Goal: Communication & Community: Answer question/provide support

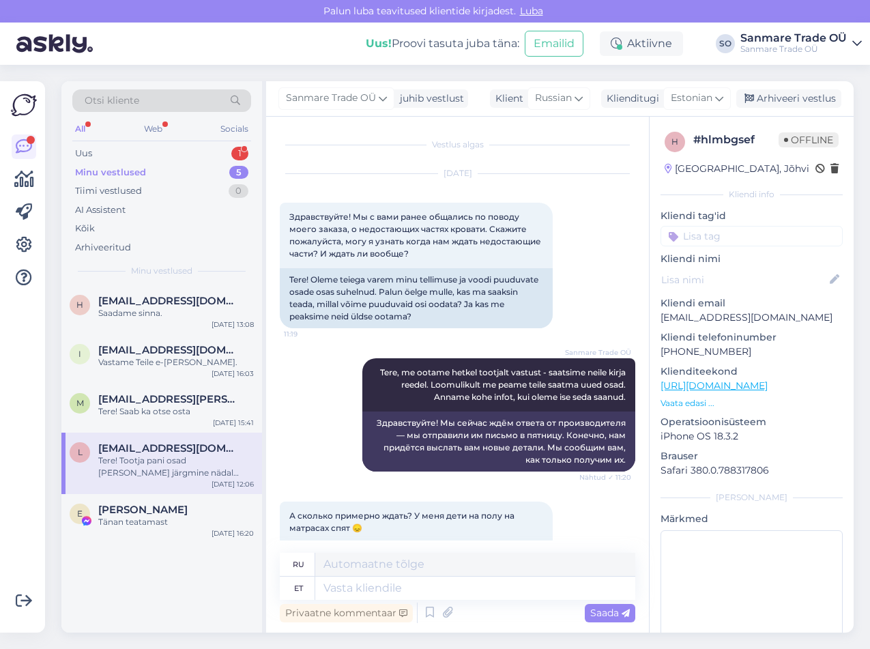
scroll to position [4314, 0]
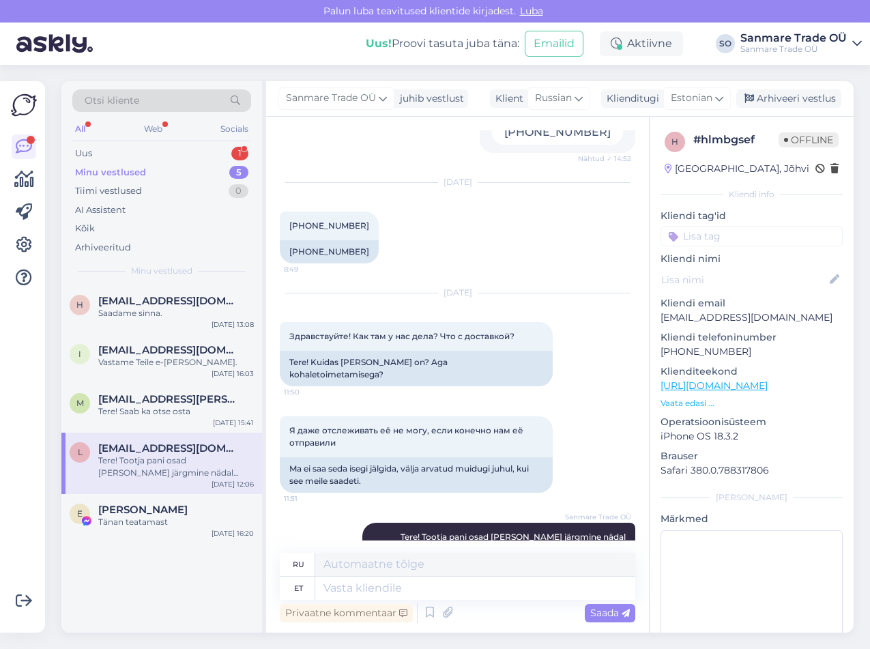
click at [142, 178] on div "Minu vestlused" at bounding box center [110, 173] width 71 height 14
click at [145, 154] on div "Uus 1" at bounding box center [161, 153] width 179 height 19
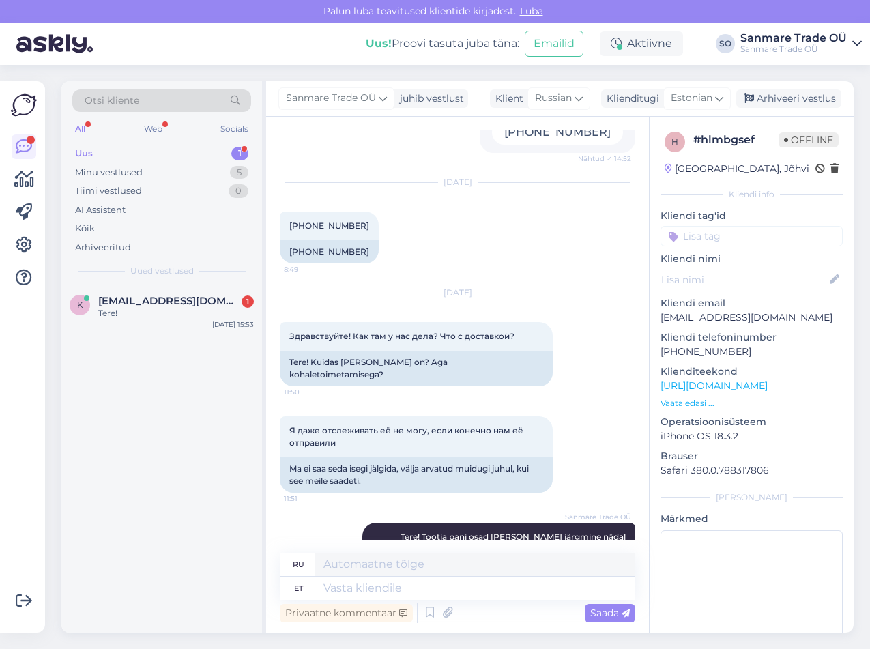
click at [166, 418] on div "k kadakarp@apotheka.ee 1 Tere! Sep 15 15:53" at bounding box center [161, 459] width 201 height 348
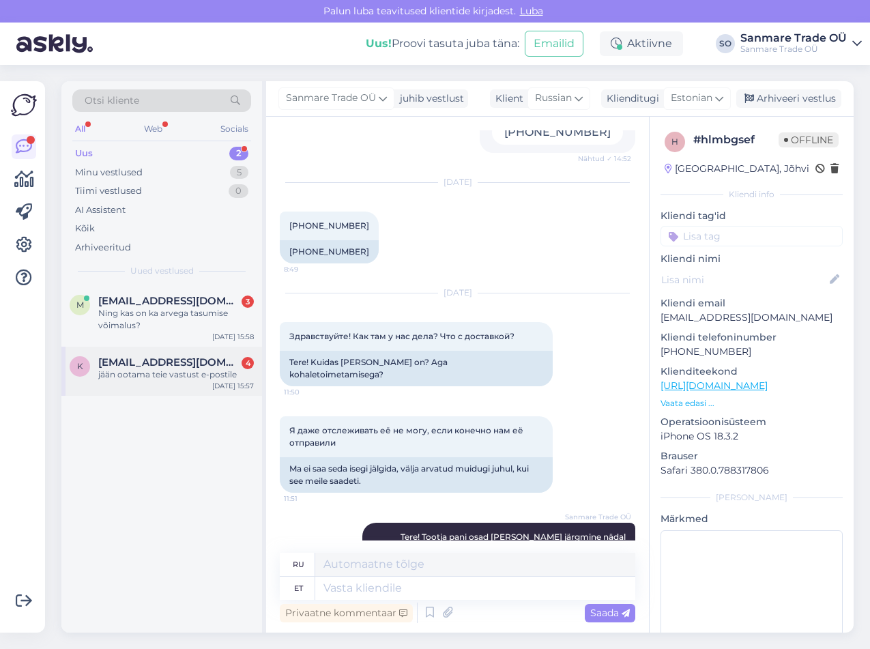
click at [155, 372] on div "jään ootama teie vastust e-postile" at bounding box center [176, 375] width 156 height 12
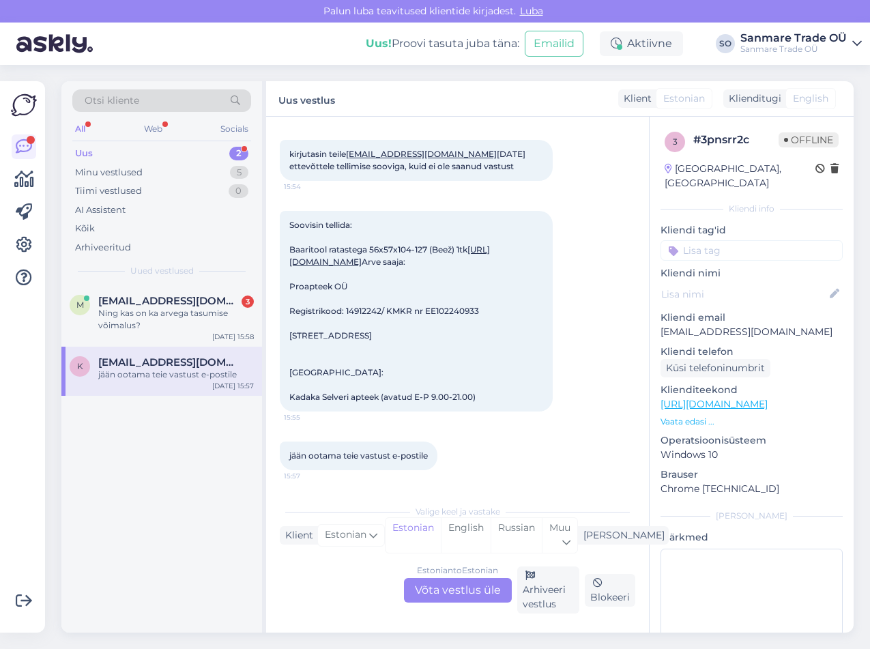
scroll to position [171, 0]
drag, startPoint x: 295, startPoint y: 457, endPoint x: 419, endPoint y: 434, distance: 125.9
click at [367, 443] on div "jään ootama teie vastust e-postile 15:57" at bounding box center [359, 456] width 158 height 29
click at [480, 436] on div "jään ootama teie vastust e-postile 15:57" at bounding box center [458, 456] width 356 height 59
click at [162, 313] on div "Ning kas on ka arvega tasumise võimalus?" at bounding box center [176, 319] width 156 height 25
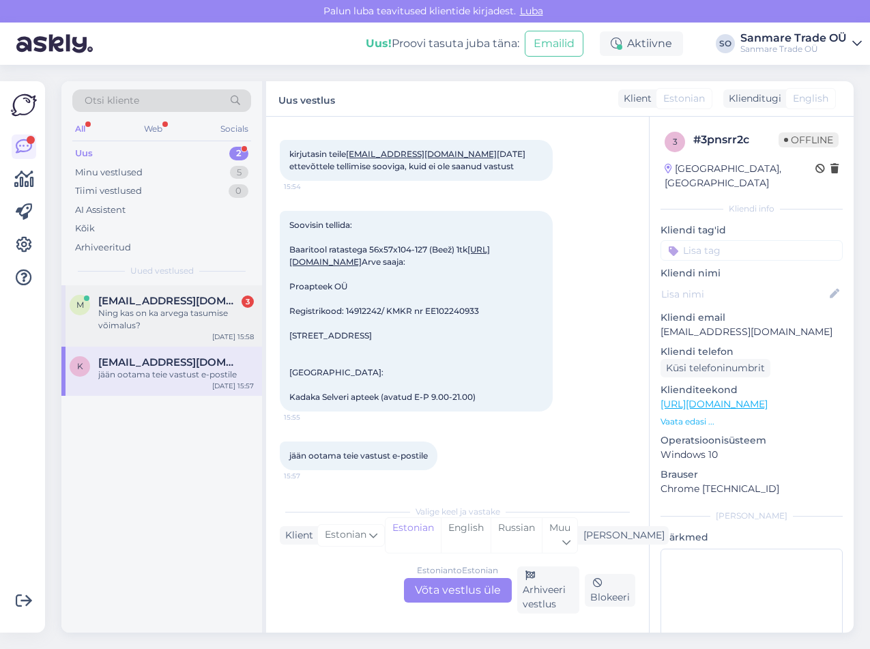
scroll to position [0, 0]
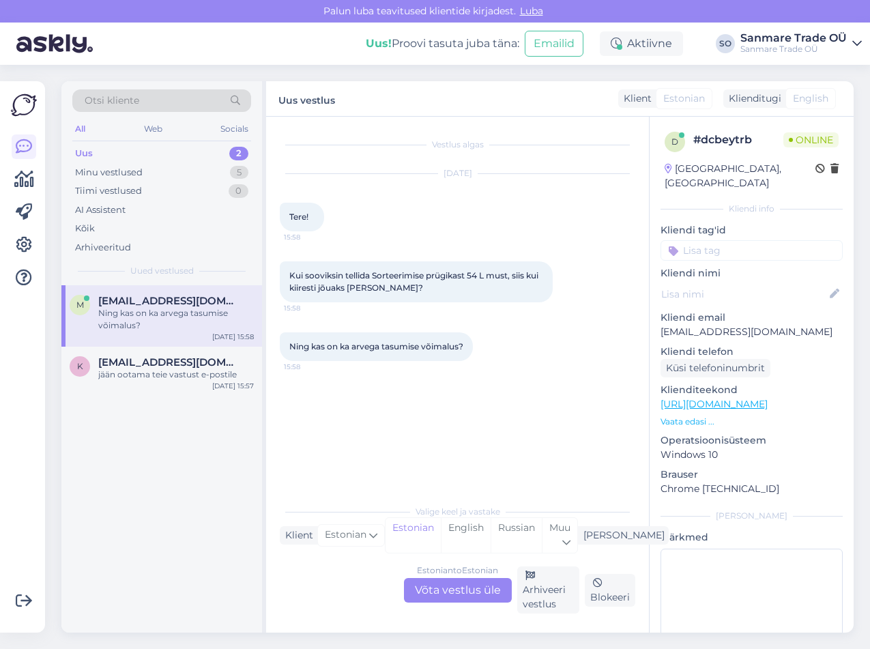
click at [490, 592] on div "Estonian to Estonian Võta vestlus üle" at bounding box center [458, 590] width 108 height 25
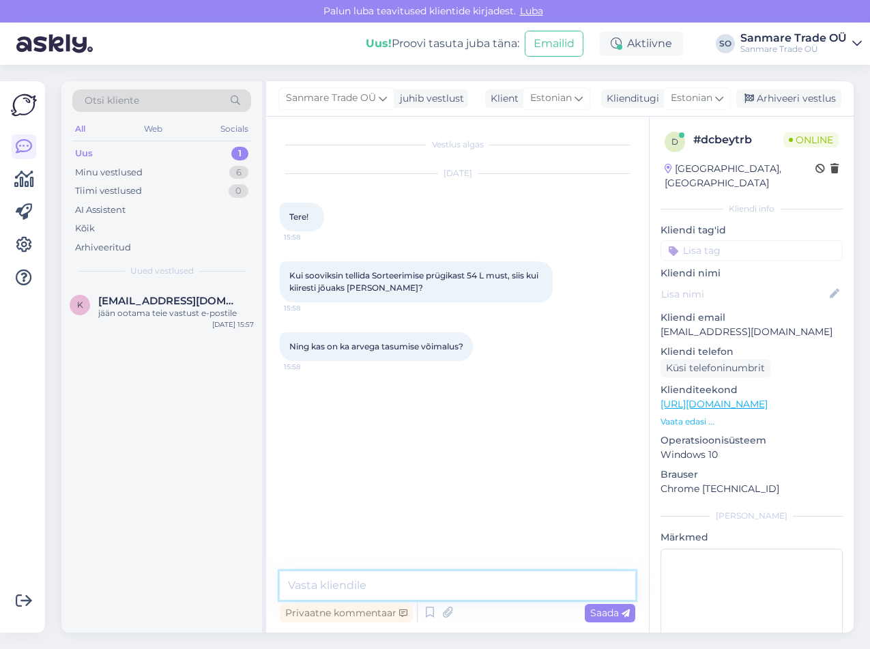
click at [490, 592] on textarea at bounding box center [458, 585] width 356 height 29
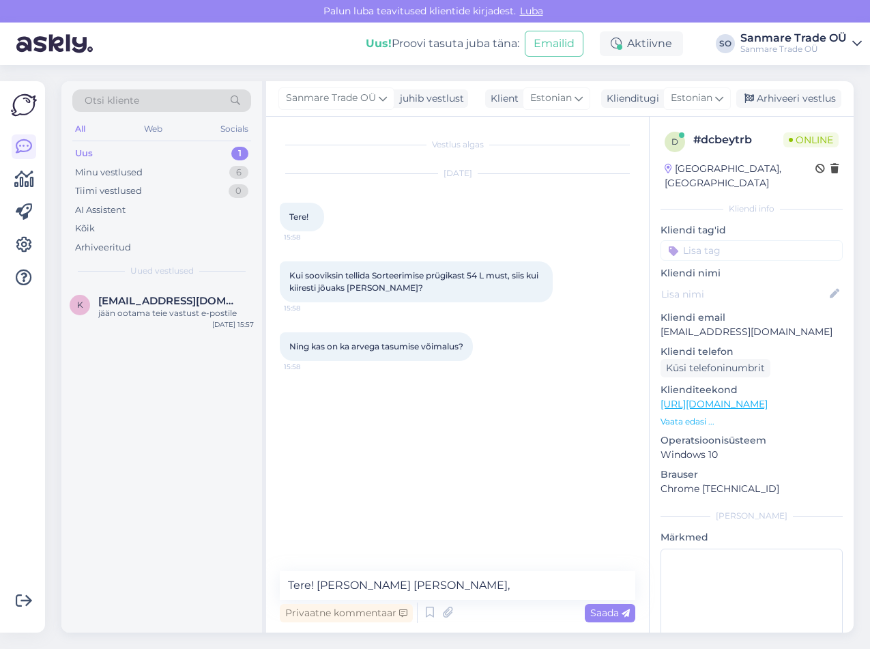
click at [700, 416] on p "Vaata edasi ..." at bounding box center [752, 422] width 182 height 12
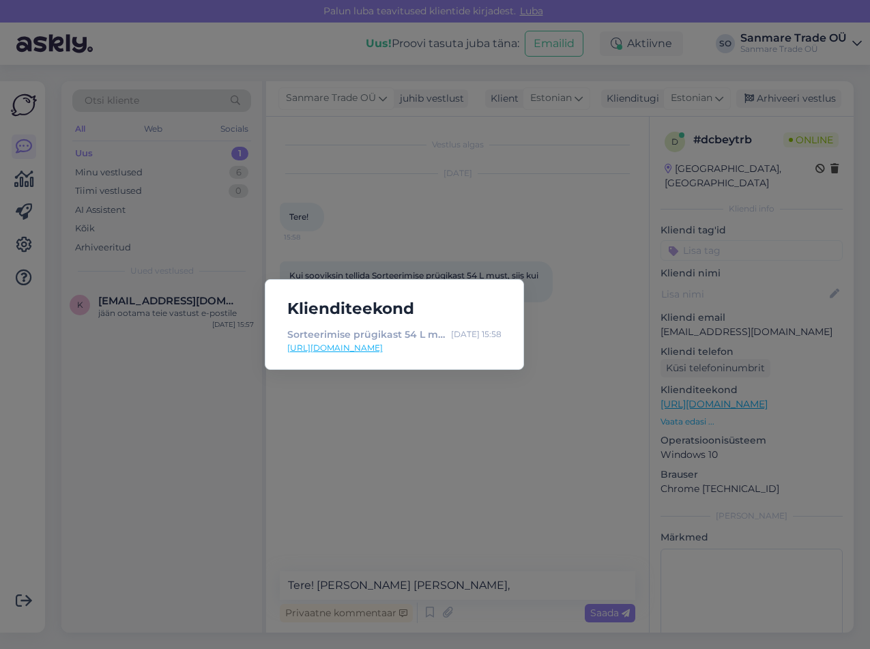
click at [413, 350] on link "https://kodustaar.ee/sorteerimise-prugikast-54-l-must/" at bounding box center [394, 348] width 214 height 12
click at [509, 303] on h5 "Klienditeekond" at bounding box center [395, 308] width 236 height 25
drag, startPoint x: 496, startPoint y: 548, endPoint x: 496, endPoint y: 559, distance: 10.9
click at [496, 557] on div "Klienditeekond Sorteerimise prügikast 54 L must - Kodustaar Sep 15 15:58 https:…" at bounding box center [435, 324] width 870 height 649
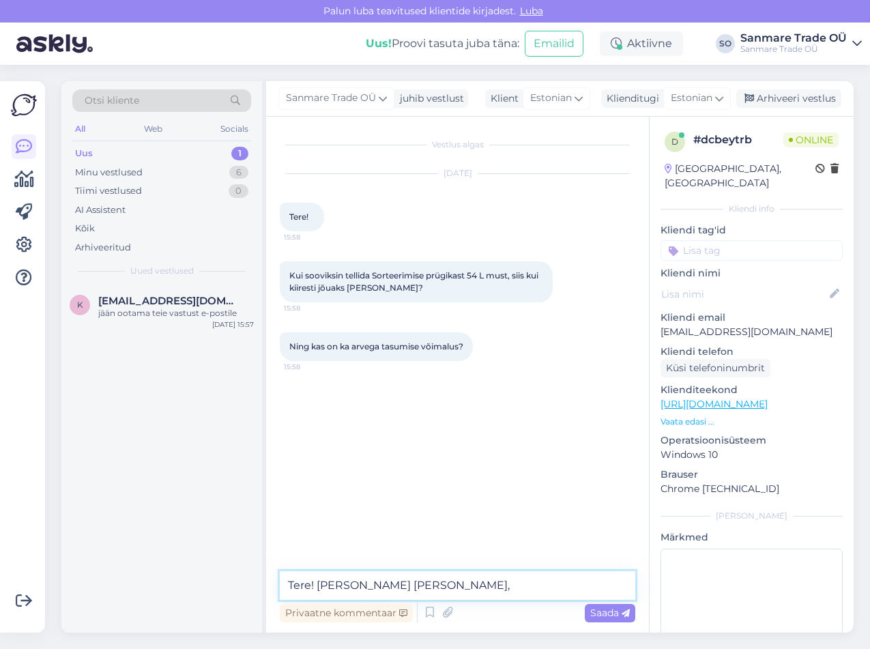
click at [491, 584] on textarea "Tere! Saame teha ikka arve," at bounding box center [458, 585] width 356 height 29
type textarea "Tere! Saame teha ikka arve, tarne ca 8 tööpäeva"
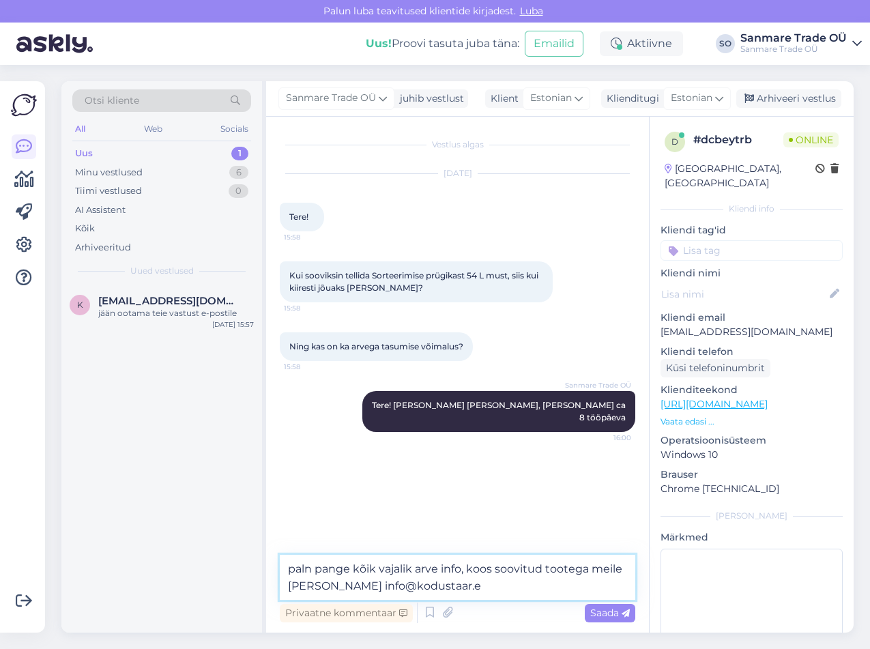
type textarea "paln pange kõik vajalik arve info, koos soovitud tootega meile meili peale info…"
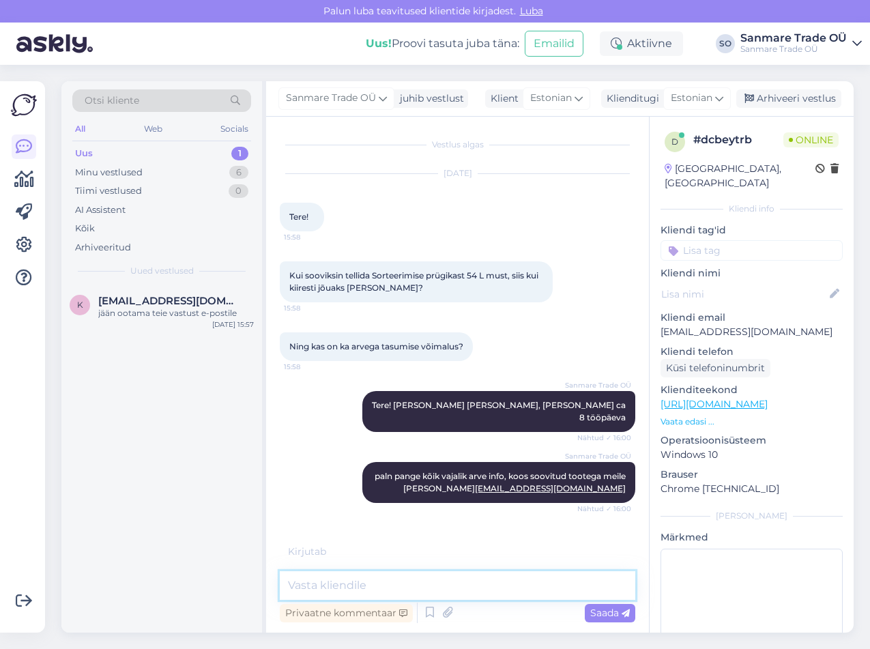
scroll to position [18, 0]
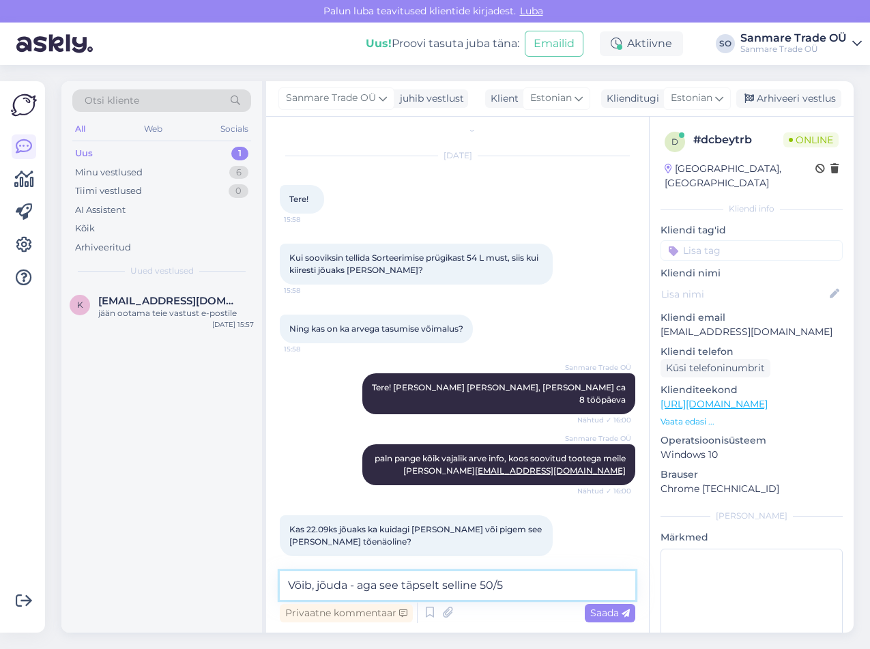
type textarea "Võib, jõuda - aga see täpselt selline 50/50"
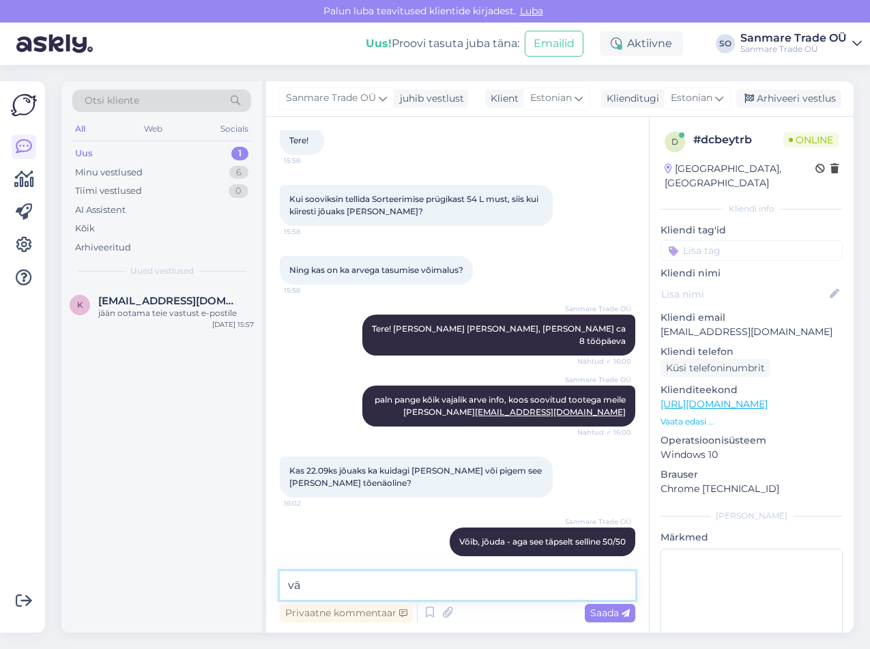
type textarea "v"
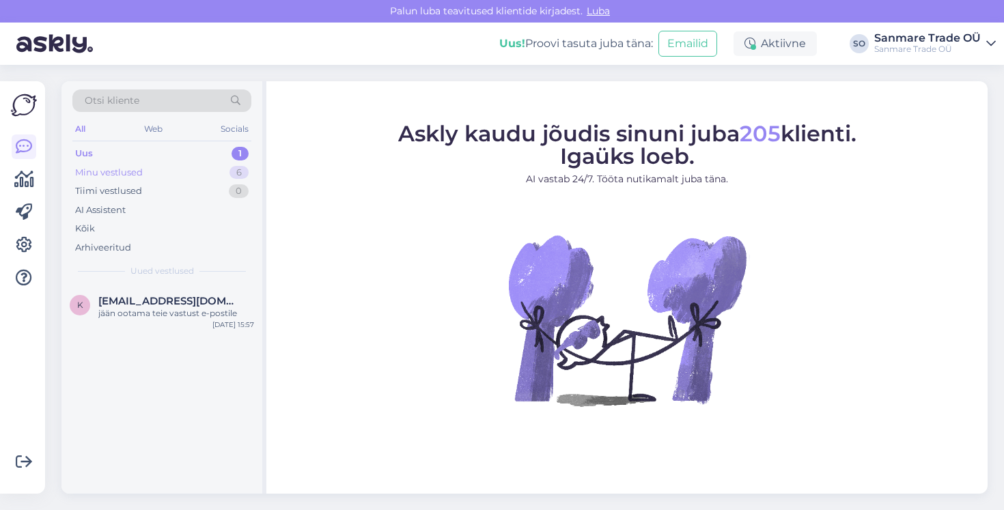
click at [116, 176] on div "Minu vestlused" at bounding box center [109, 173] width 68 height 14
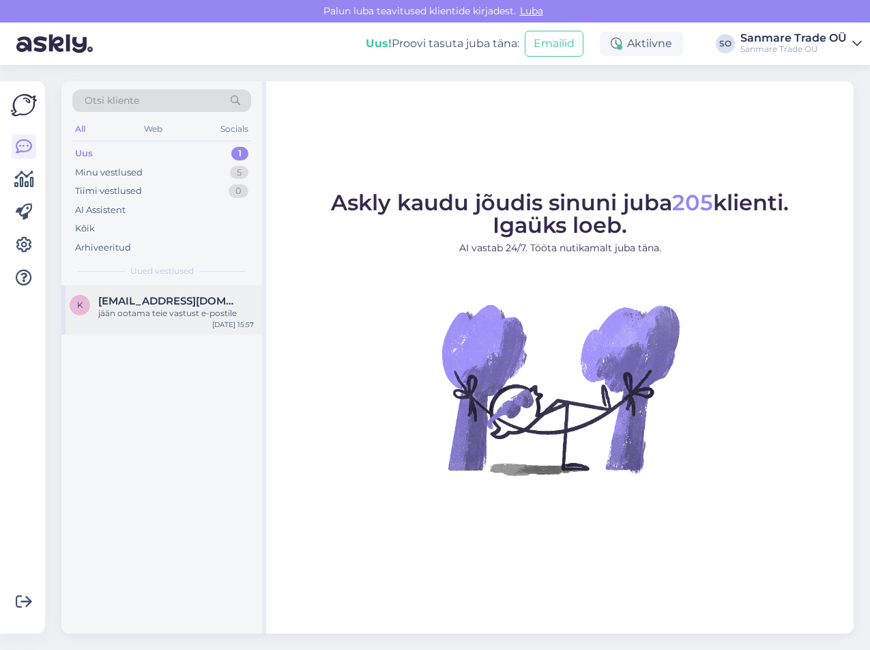
click at [185, 317] on div "jään ootama teie vastust e-postile" at bounding box center [176, 313] width 156 height 12
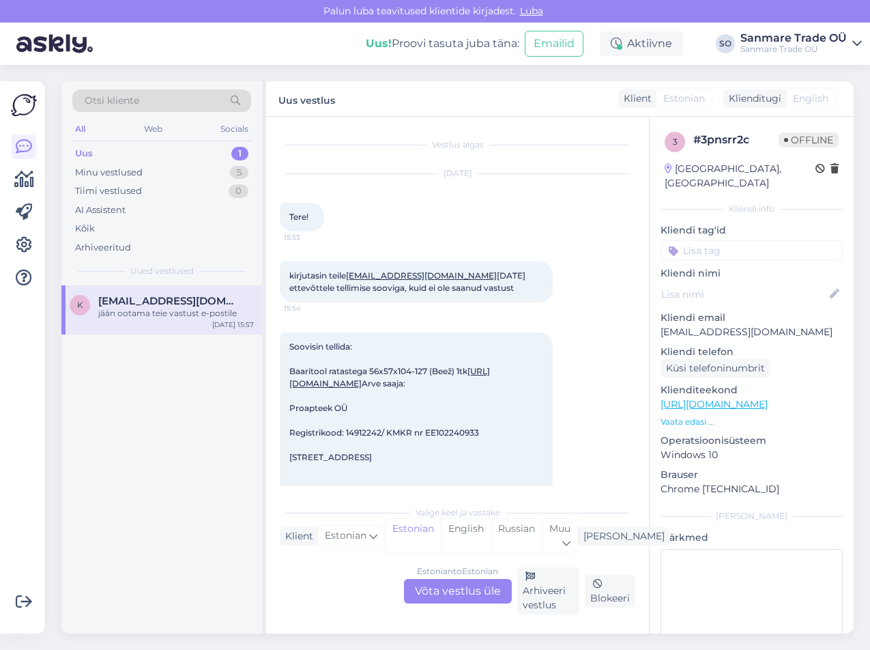
scroll to position [170, 0]
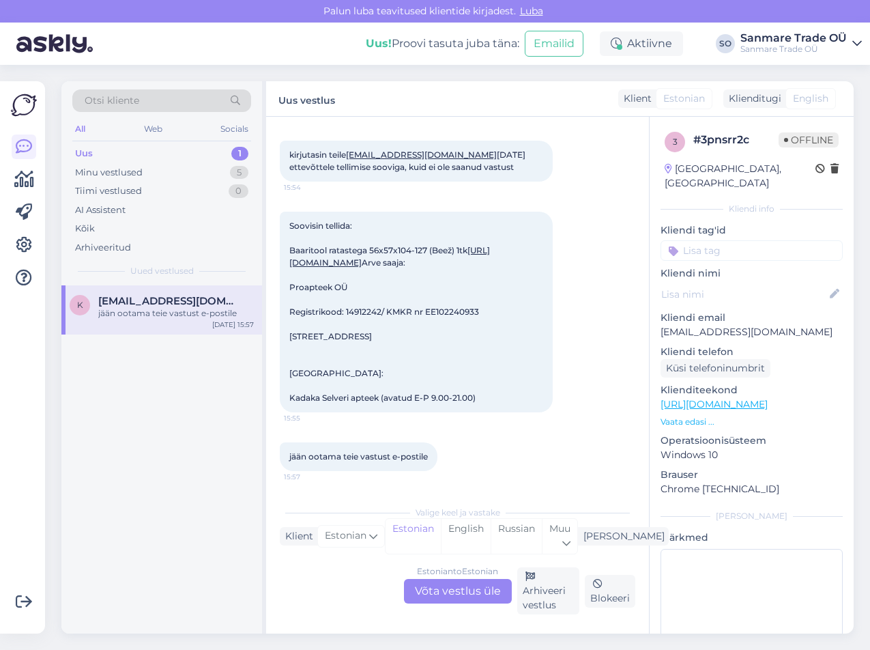
click at [448, 245] on link "[URL][DOMAIN_NAME]" at bounding box center [389, 256] width 201 height 23
click at [305, 284] on span "Soovisin tellida: Baaritool ratastega 56x57x104-127 (Beež) 1tk [URL][DOMAIN_NAM…" at bounding box center [389, 312] width 201 height 182
drag, startPoint x: 292, startPoint y: 287, endPoint x: 360, endPoint y: 290, distance: 69.0
click at [360, 290] on div "Soovisin tellida: Baaritool ratastega 56x57x104-127 (Beež) 1tk [URL][DOMAIN_NAM…" at bounding box center [416, 312] width 273 height 201
copy span "Proapteek OÜ"
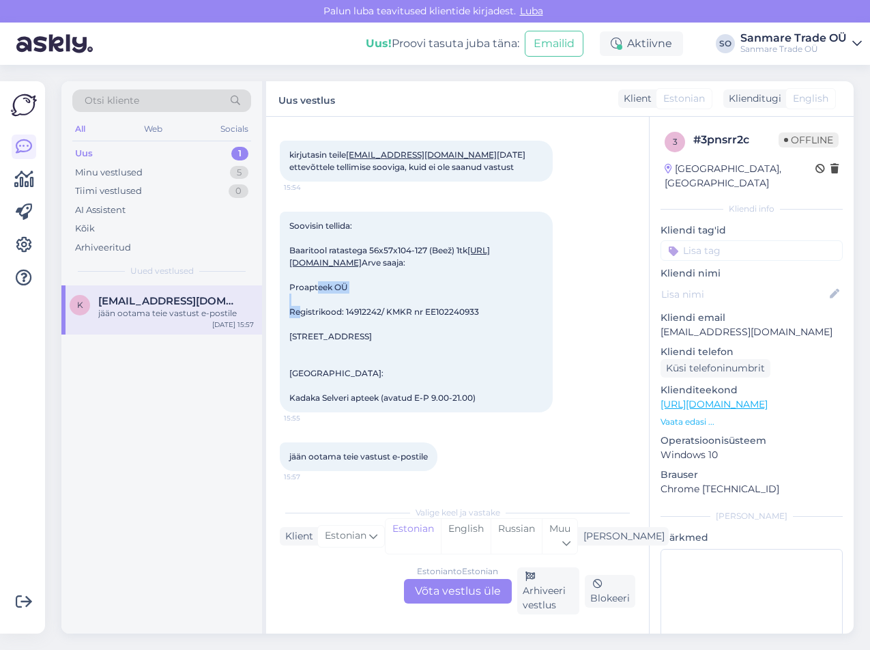
click at [744, 325] on p "[EMAIL_ADDRESS][DOMAIN_NAME]" at bounding box center [752, 332] width 182 height 14
copy p "[EMAIL_ADDRESS][DOMAIN_NAME]"
click at [432, 245] on link "[URL][DOMAIN_NAME]" at bounding box center [389, 256] width 201 height 23
